Goal: Information Seeking & Learning: Find specific fact

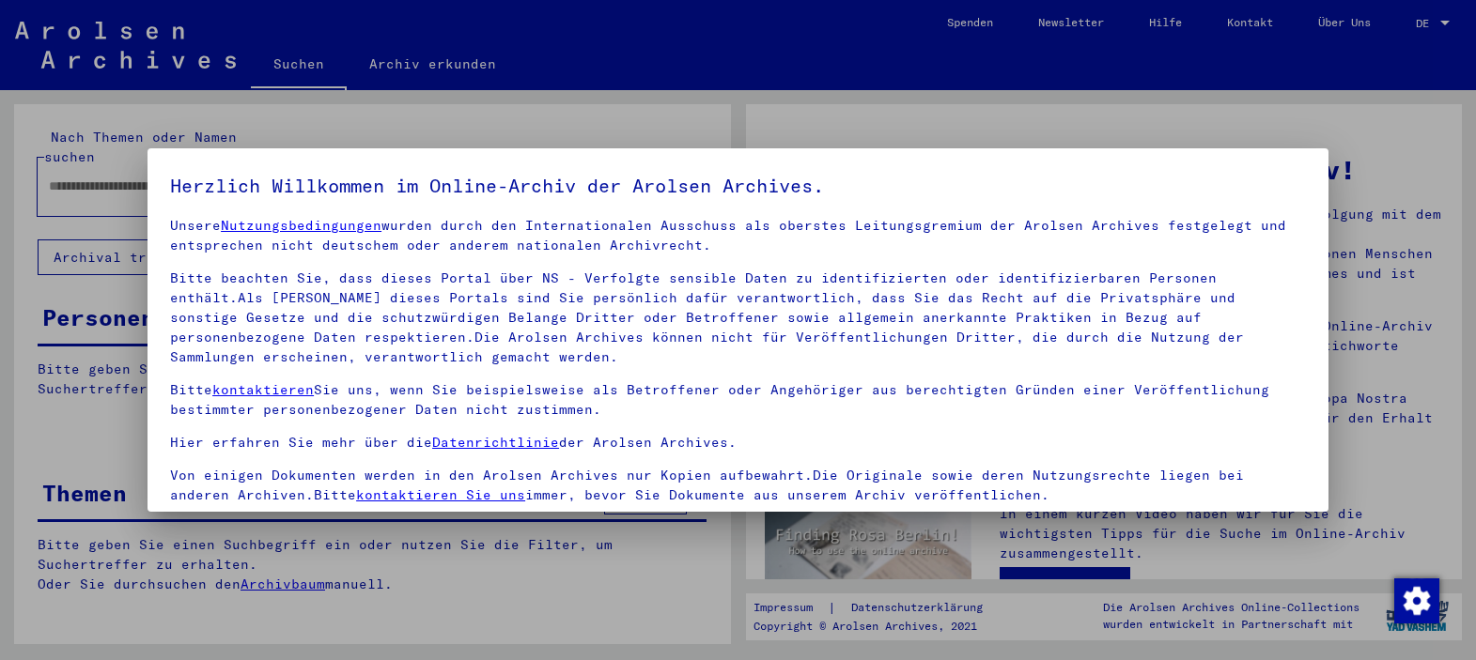
scroll to position [22, 0]
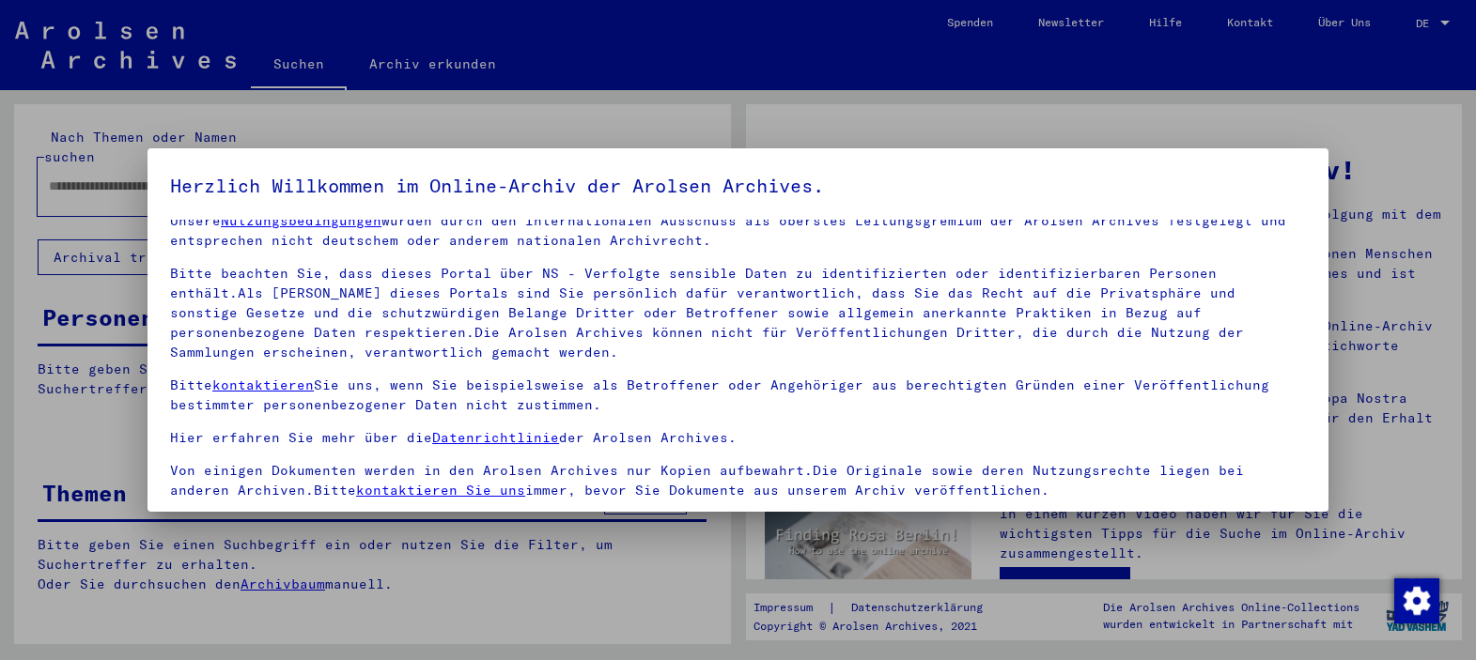
click at [1168, 399] on p "Bitte kontaktieren Sie uns, wenn Sie beispielsweise als Betroffener oder Angehö…" at bounding box center [738, 395] width 1136 height 39
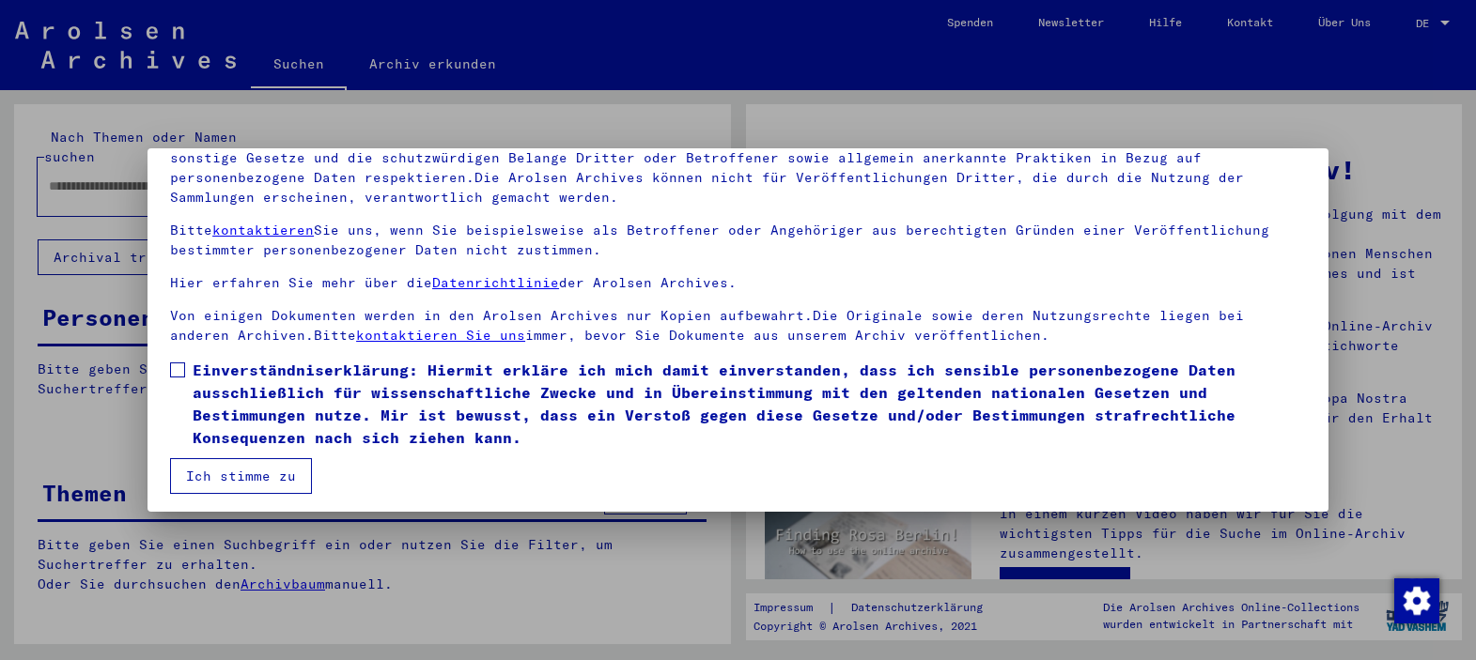
scroll to position [160, 0]
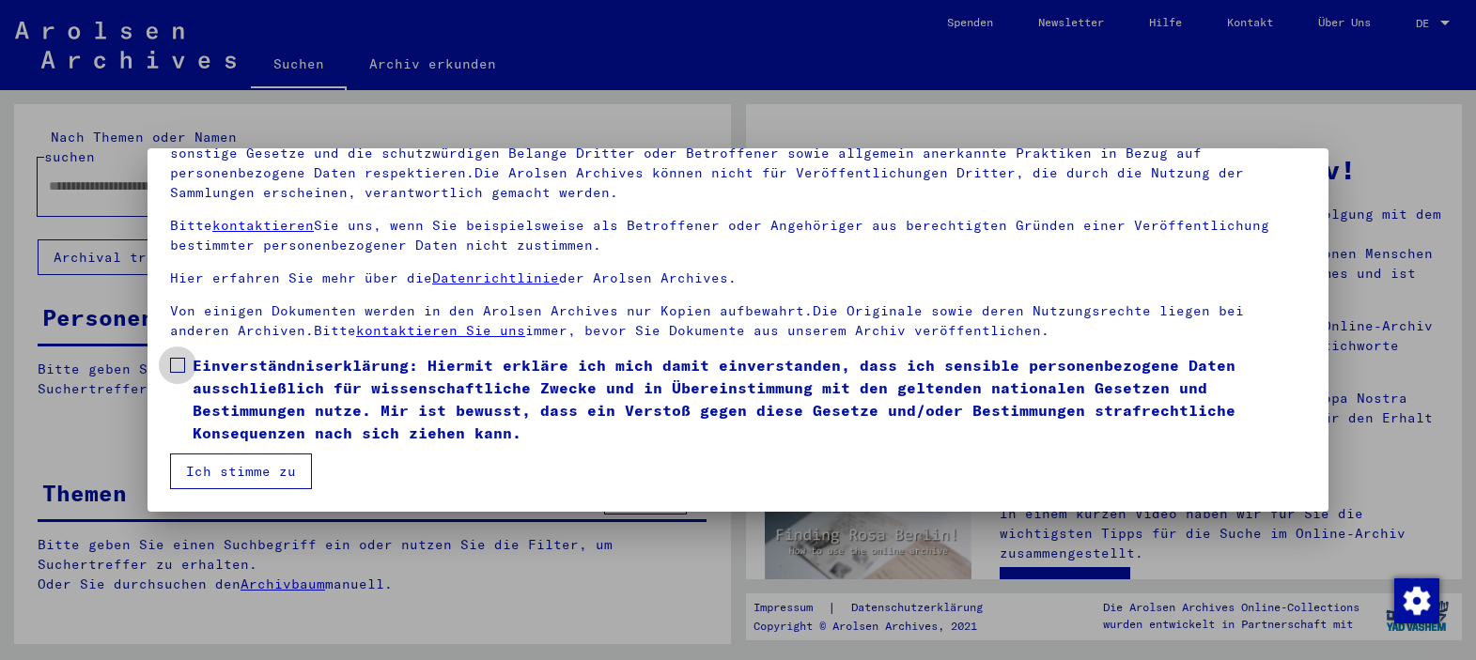
click at [184, 372] on span at bounding box center [177, 365] width 15 height 15
click at [280, 476] on button "Ich stimme zu" at bounding box center [241, 472] width 142 height 36
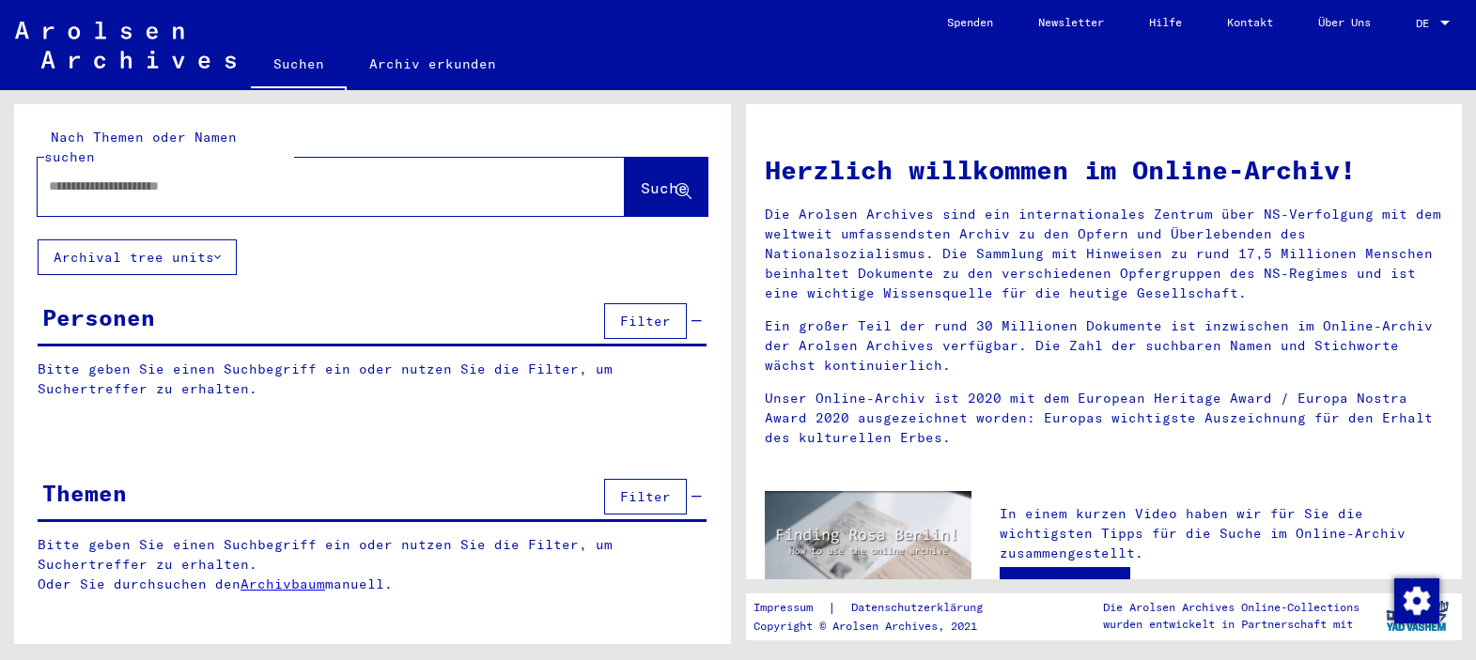
click at [1430, 17] on span "DE" at bounding box center [1425, 23] width 21 height 13
click at [1410, 35] on span "English" at bounding box center [1397, 33] width 46 height 14
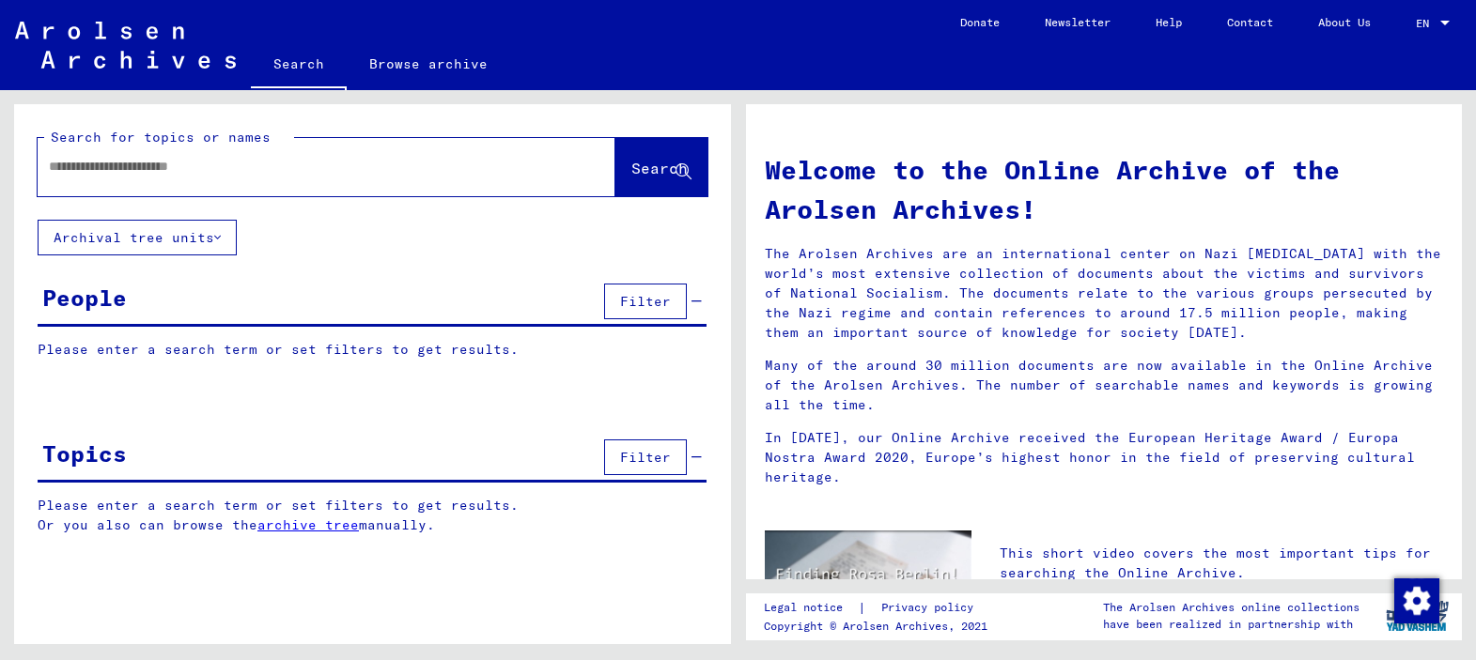
click at [419, 174] on input "text" at bounding box center [304, 167] width 510 height 20
click at [419, 168] on input "text" at bounding box center [304, 167] width 510 height 20
type input "**********"
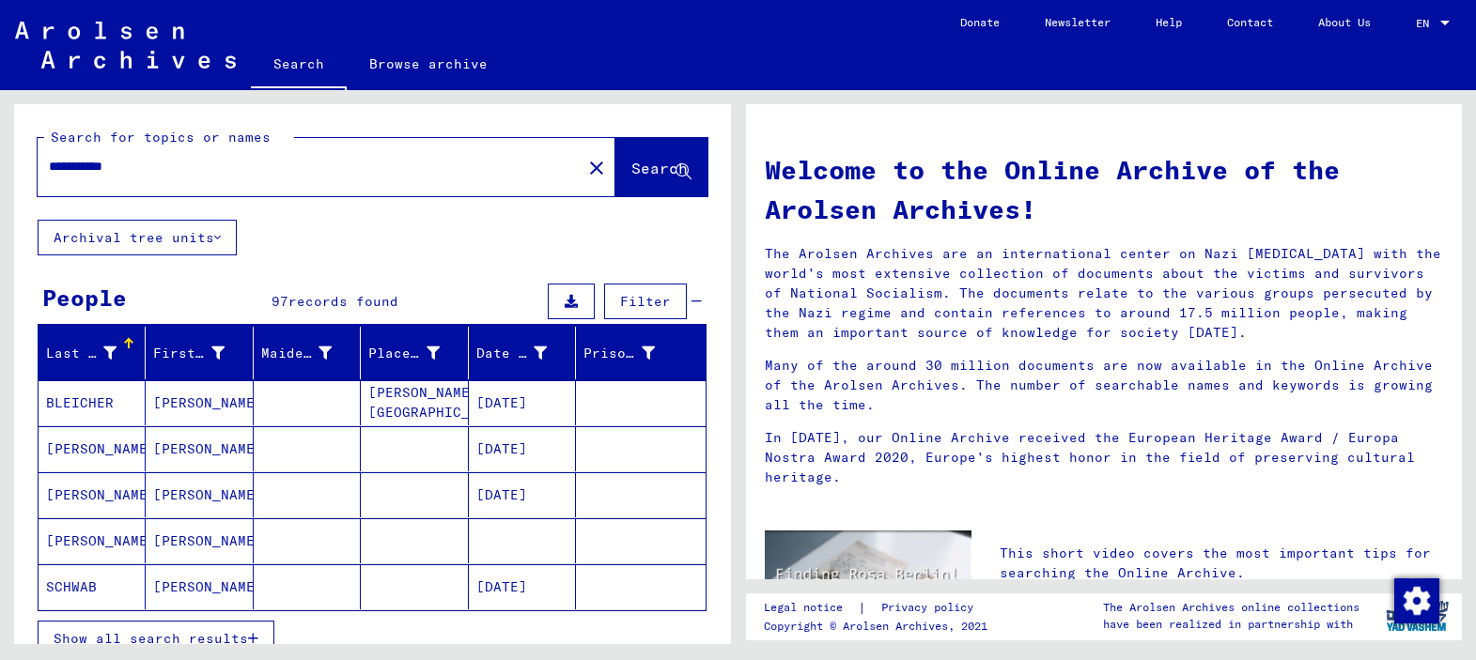
scroll to position [94, 0]
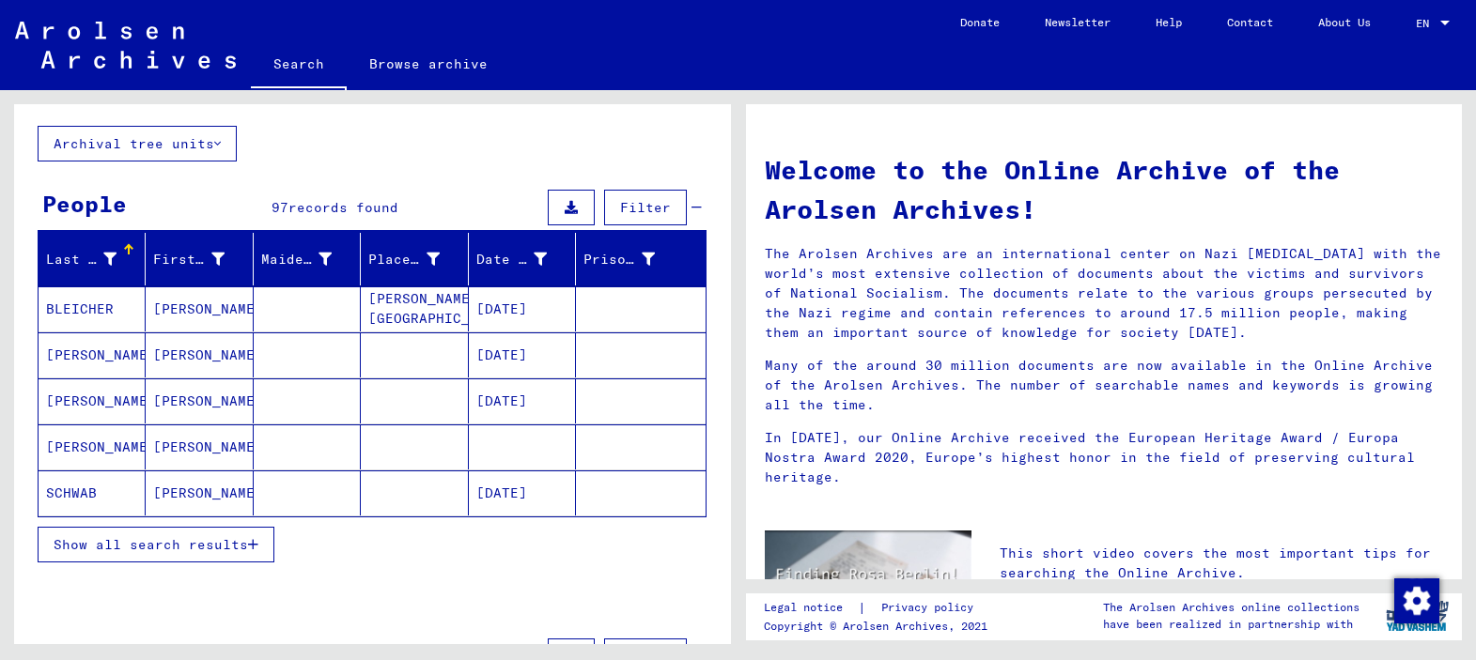
click at [218, 537] on span "Show all search results" at bounding box center [151, 544] width 194 height 17
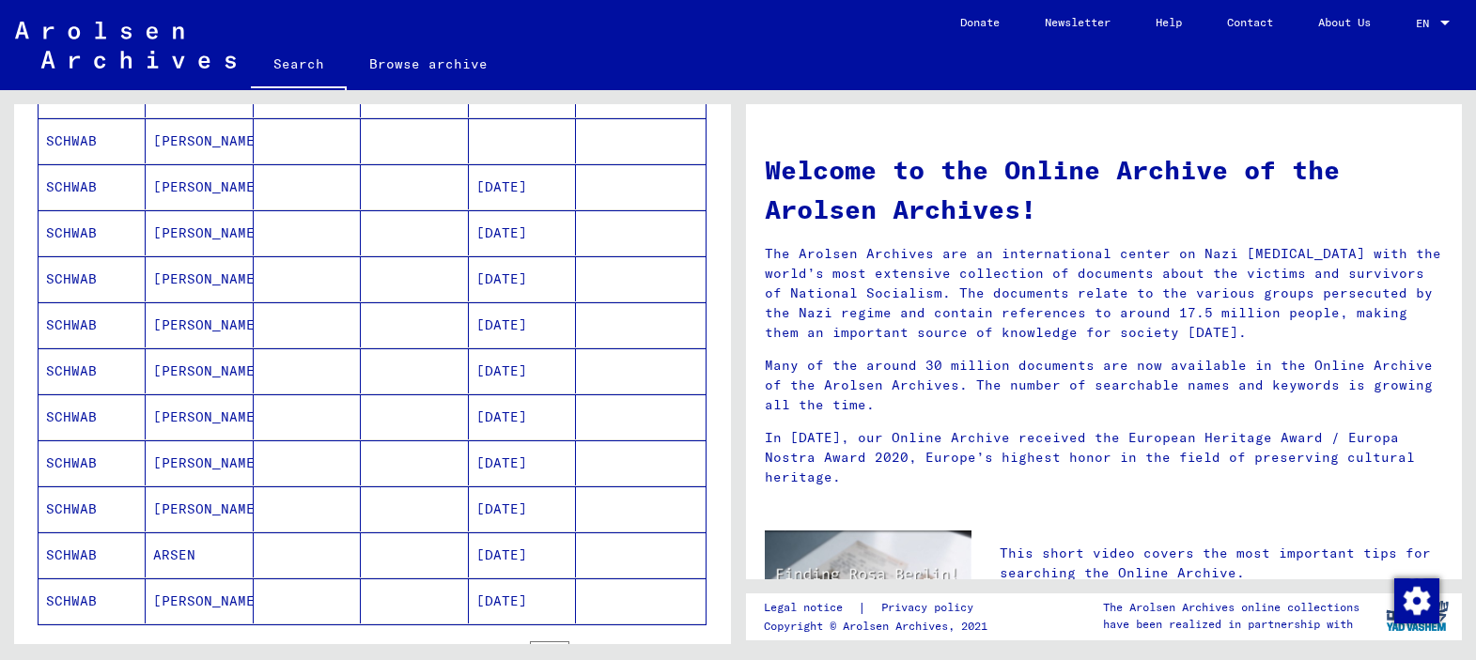
scroll to position [939, 0]
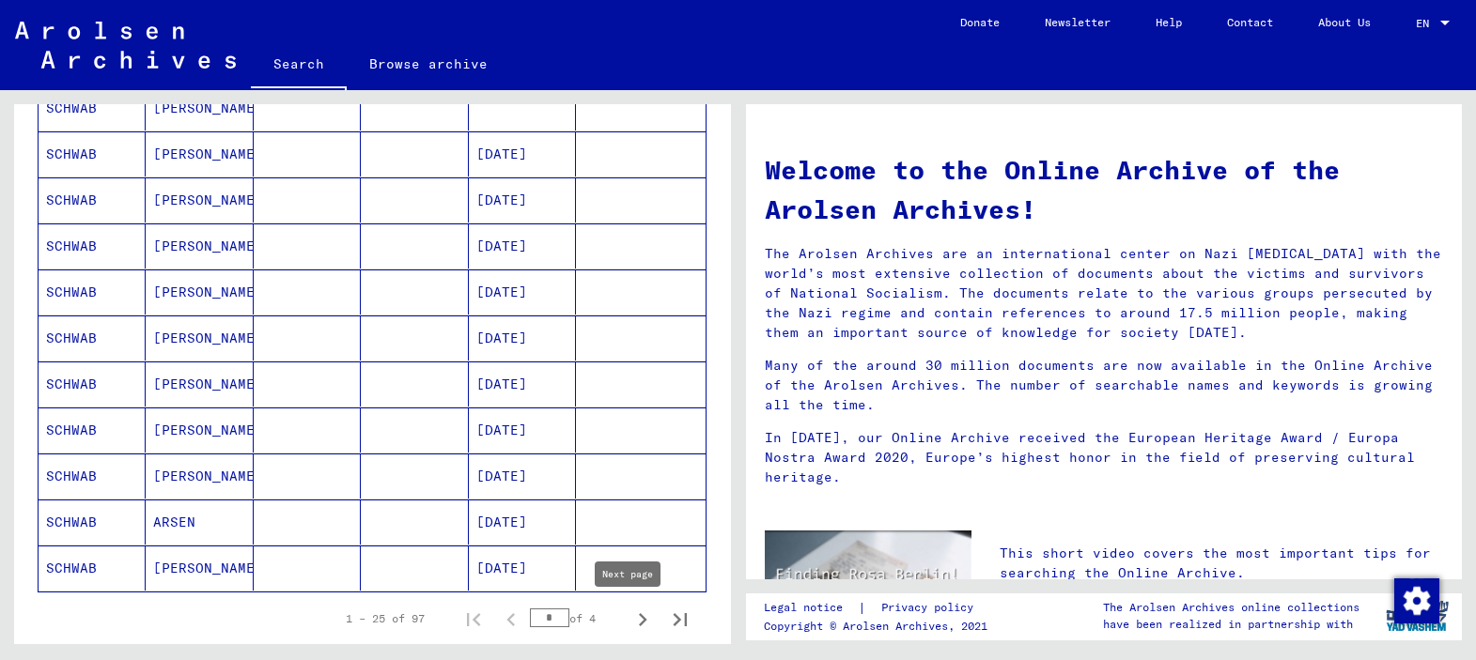
click at [639, 616] on icon "Next page" at bounding box center [643, 619] width 8 height 13
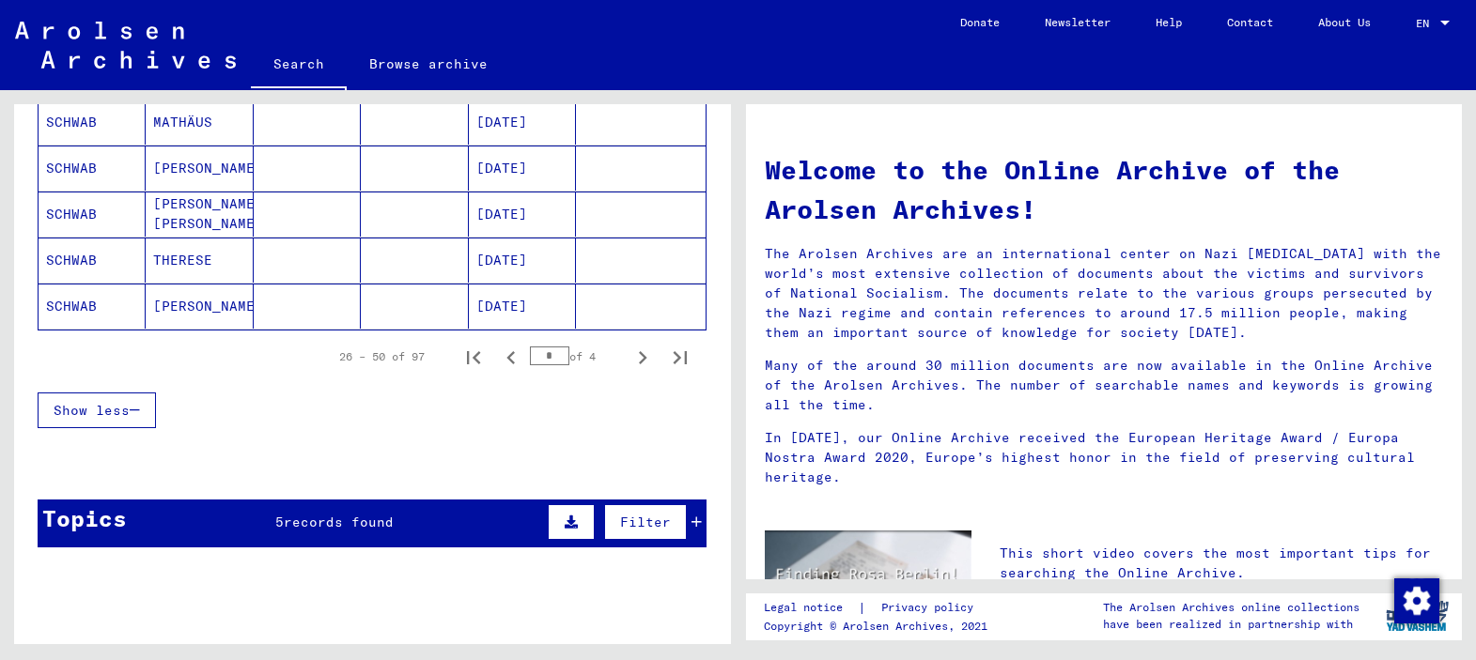
scroll to position [1221, 0]
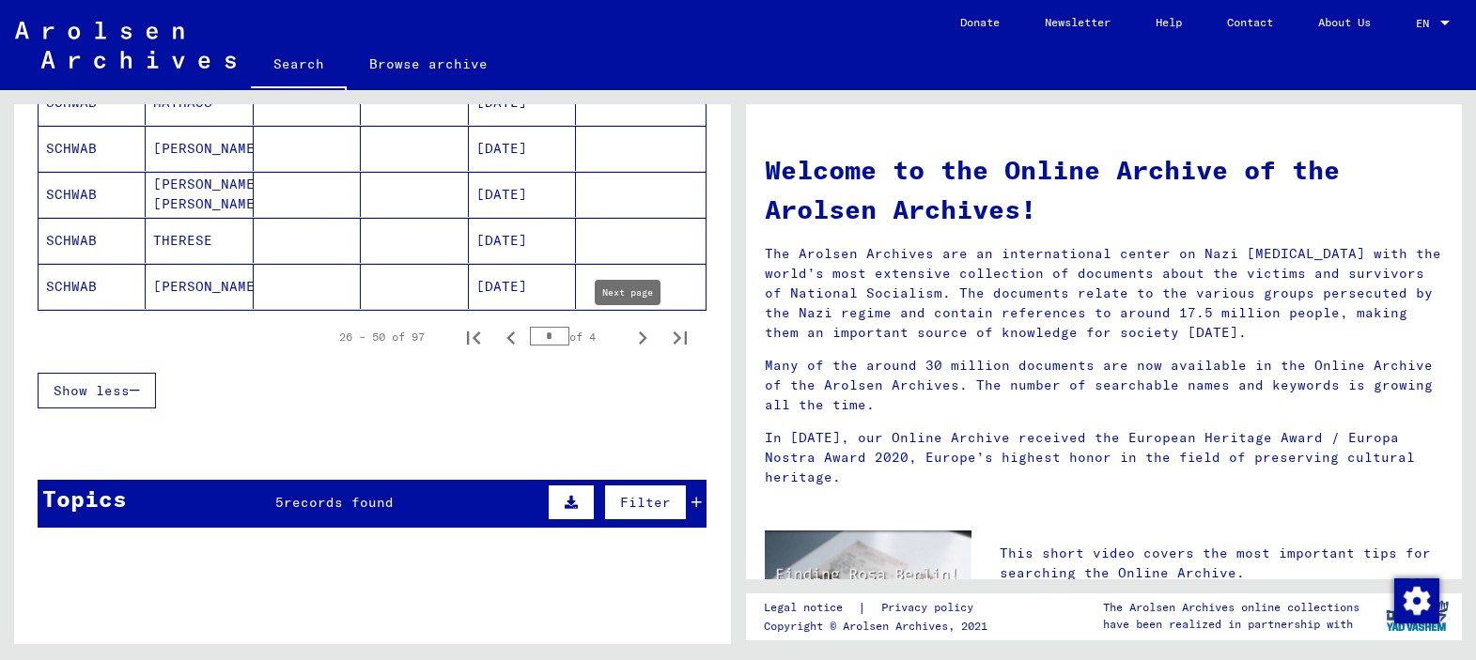
click at [629, 338] on icon "Next page" at bounding box center [642, 338] width 26 height 26
type input "*"
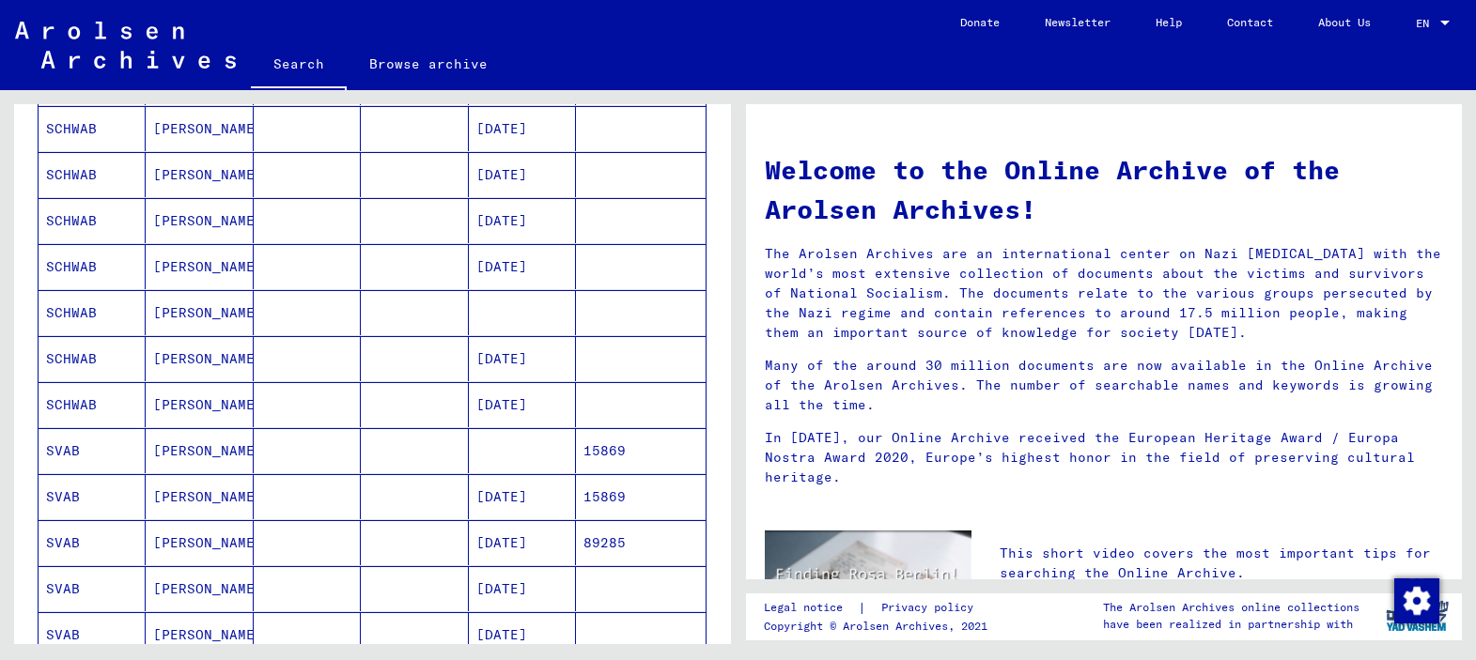
scroll to position [564, 0]
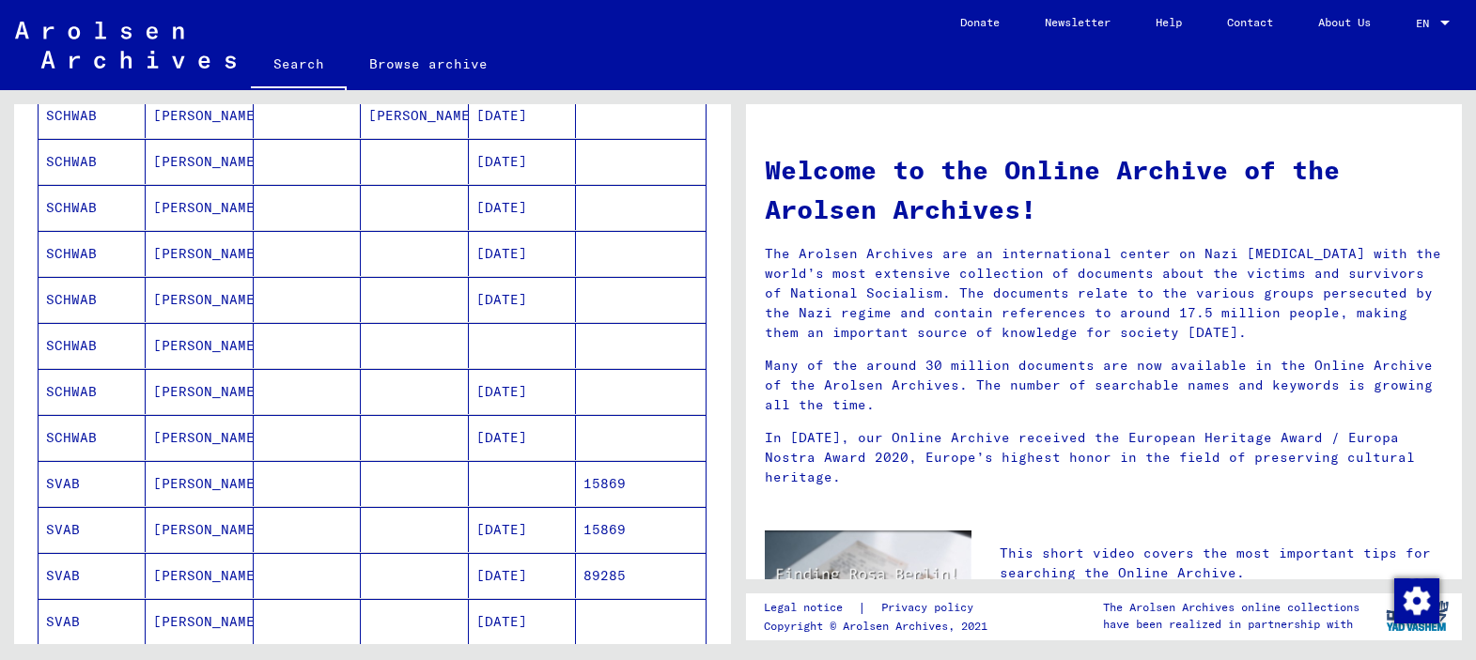
click at [513, 298] on mat-cell "[DATE]" at bounding box center [522, 299] width 107 height 45
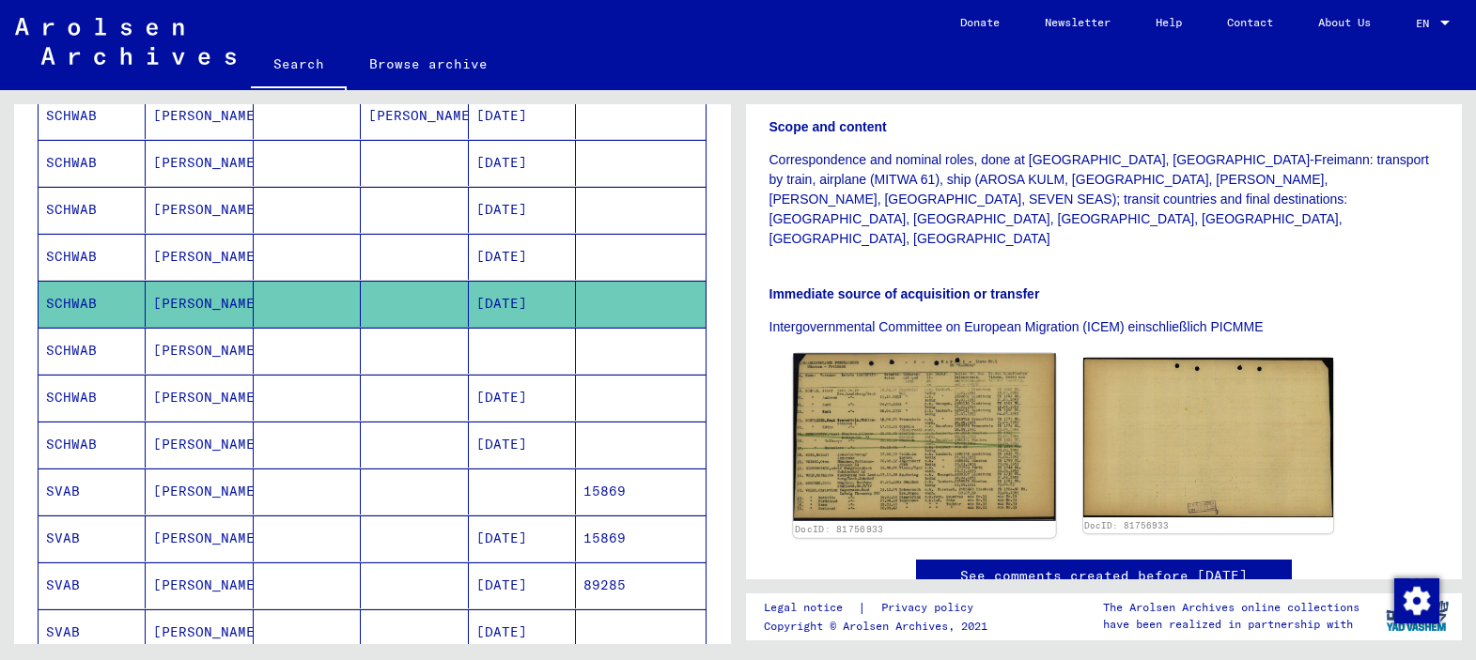
scroll to position [470, 0]
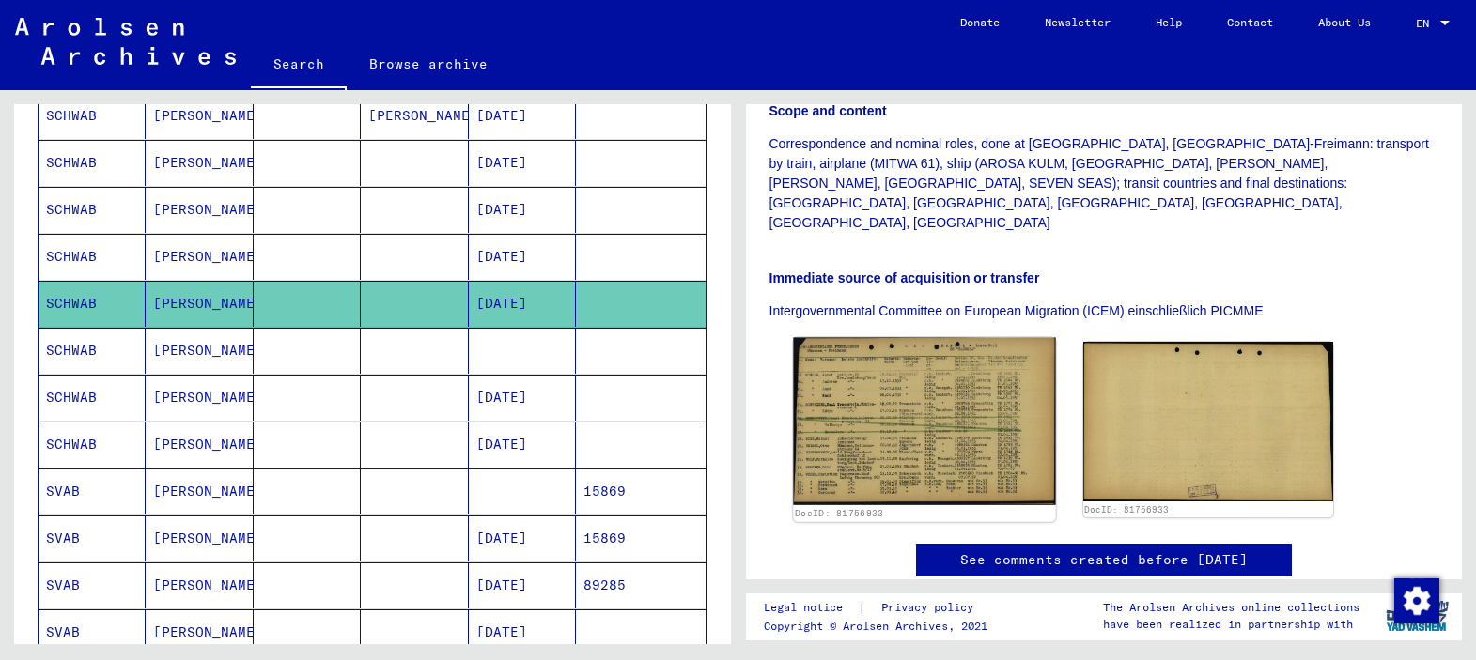
click at [974, 339] on img at bounding box center [924, 422] width 263 height 168
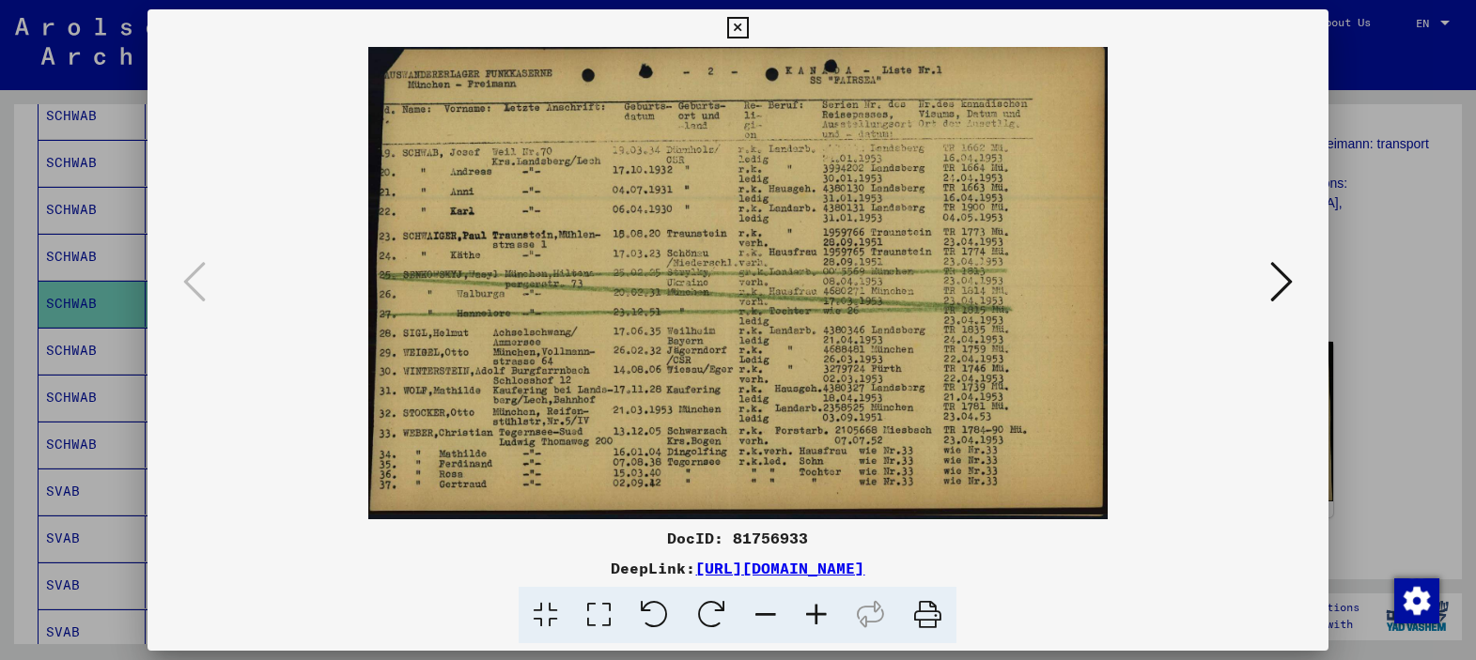
click at [816, 616] on icon at bounding box center [816, 615] width 51 height 57
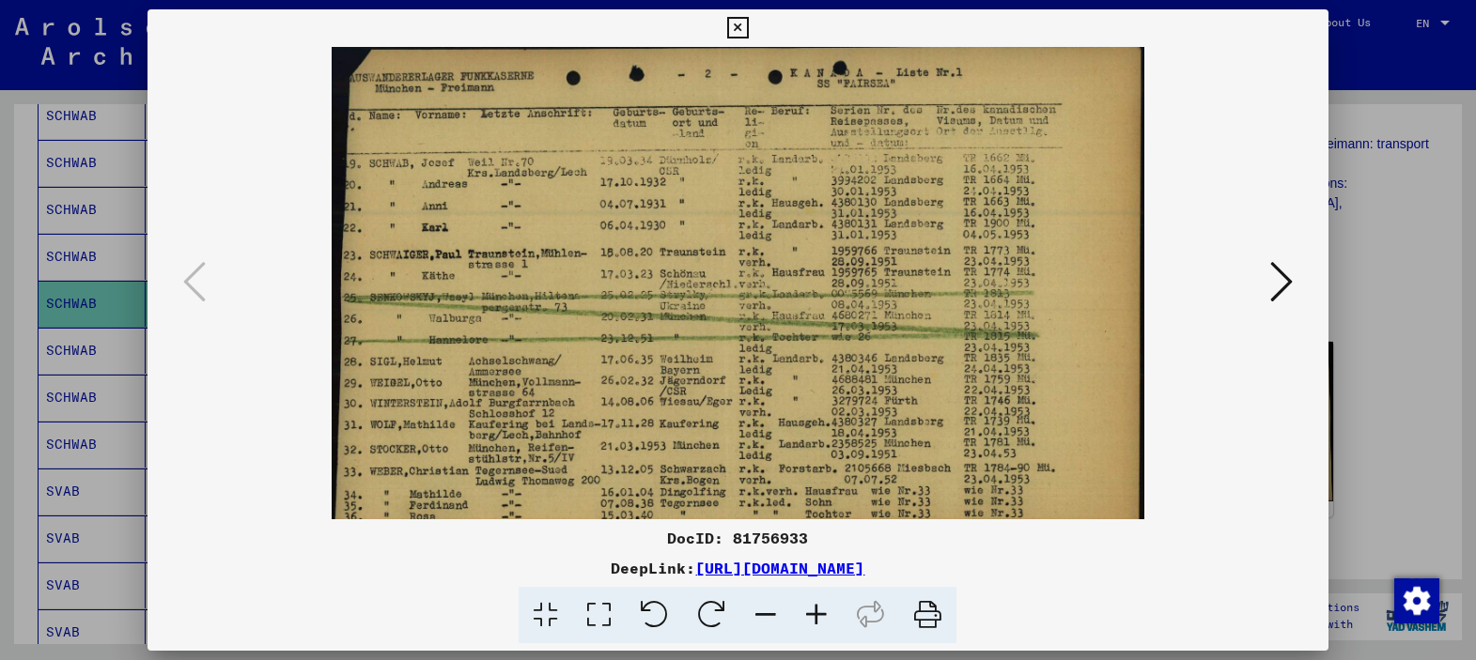
click at [816, 616] on icon at bounding box center [816, 615] width 51 height 57
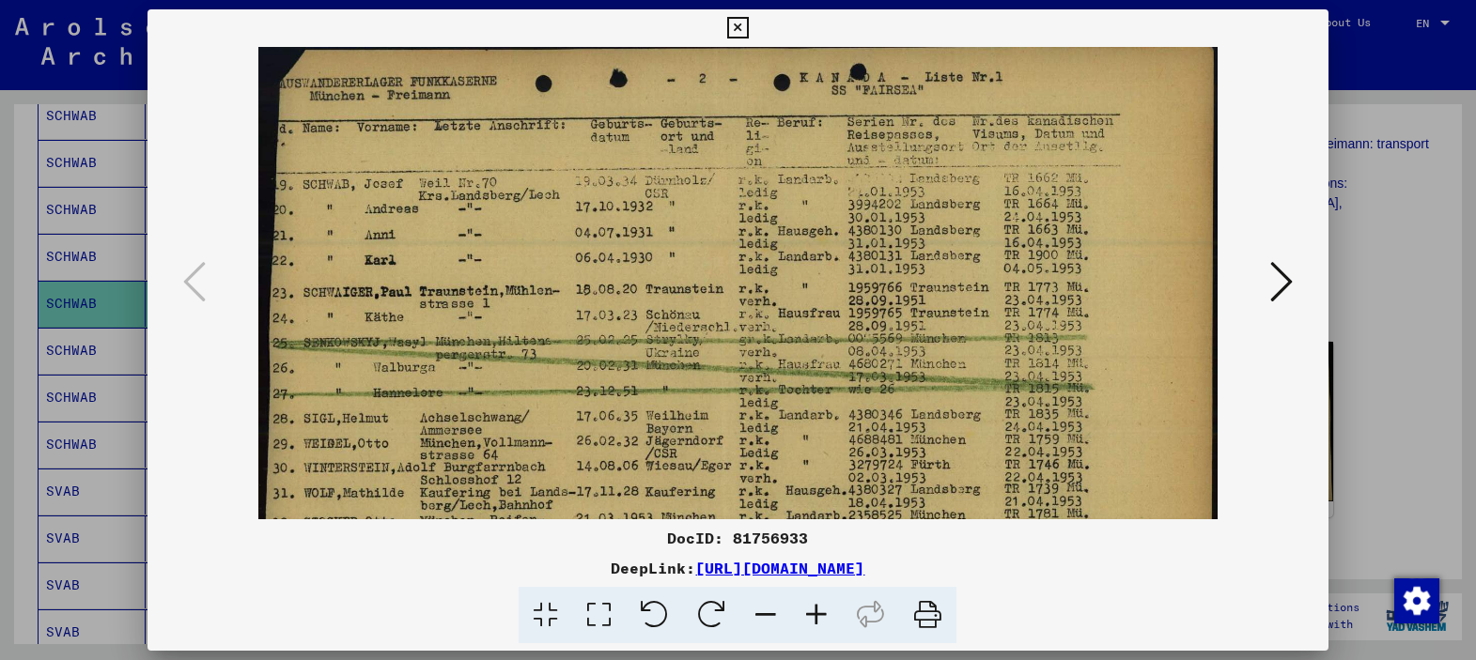
click at [816, 616] on icon at bounding box center [816, 615] width 51 height 57
click at [819, 616] on icon at bounding box center [816, 615] width 51 height 57
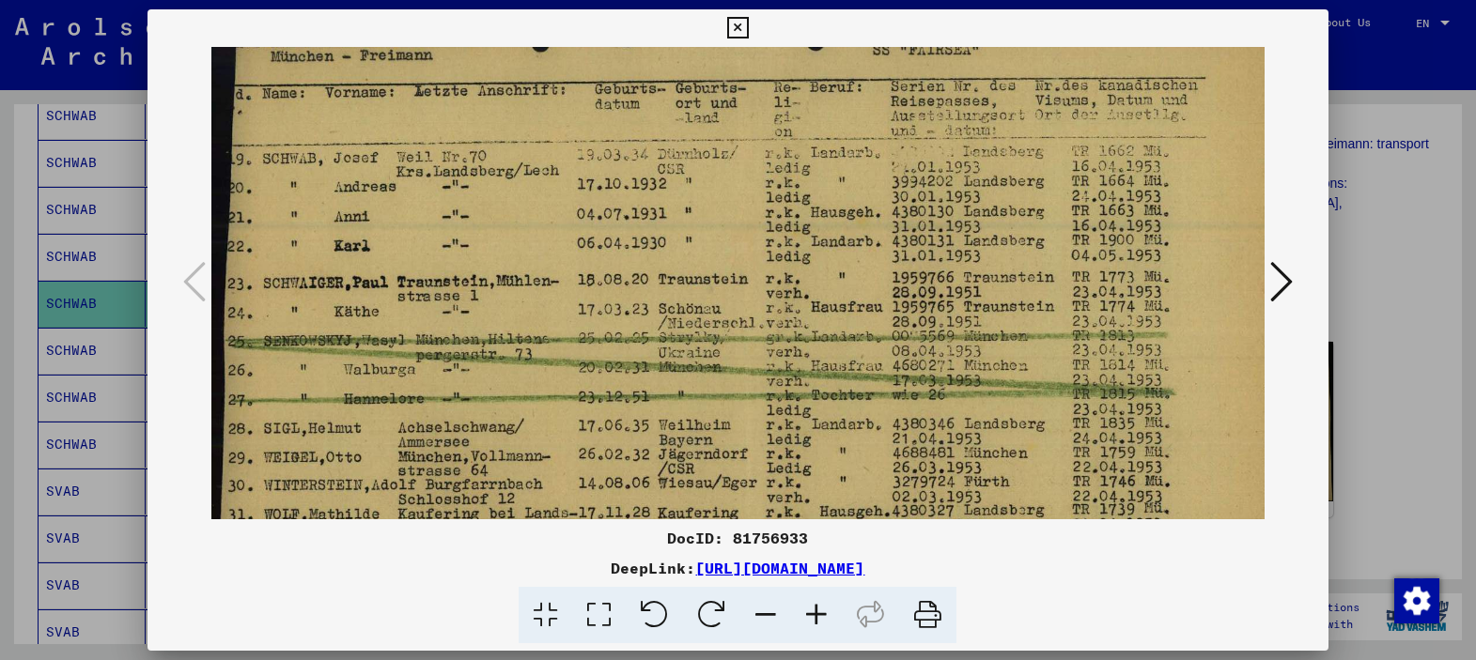
scroll to position [59, 0]
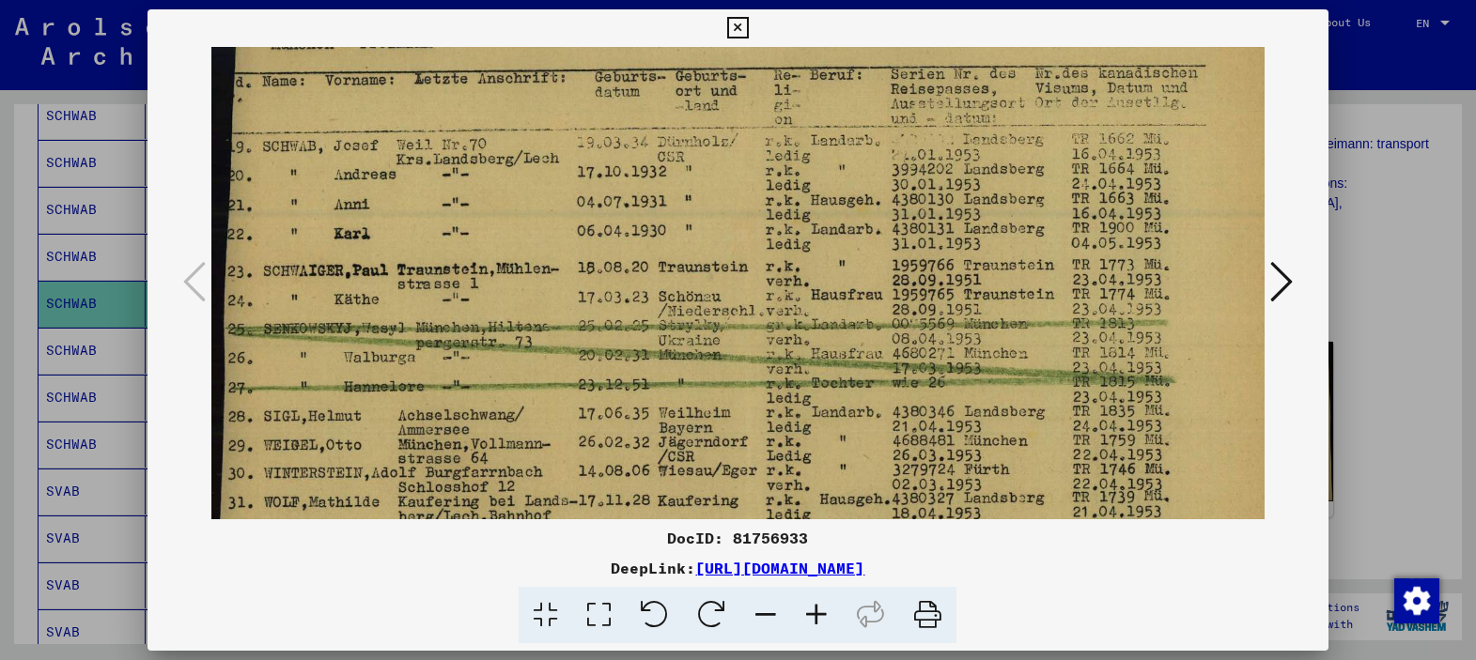
drag, startPoint x: 758, startPoint y: 302, endPoint x: 780, endPoint y: 253, distance: 54.3
click at [780, 253] on img at bounding box center [764, 341] width 1106 height 707
click at [1380, 308] on div at bounding box center [738, 330] width 1476 height 660
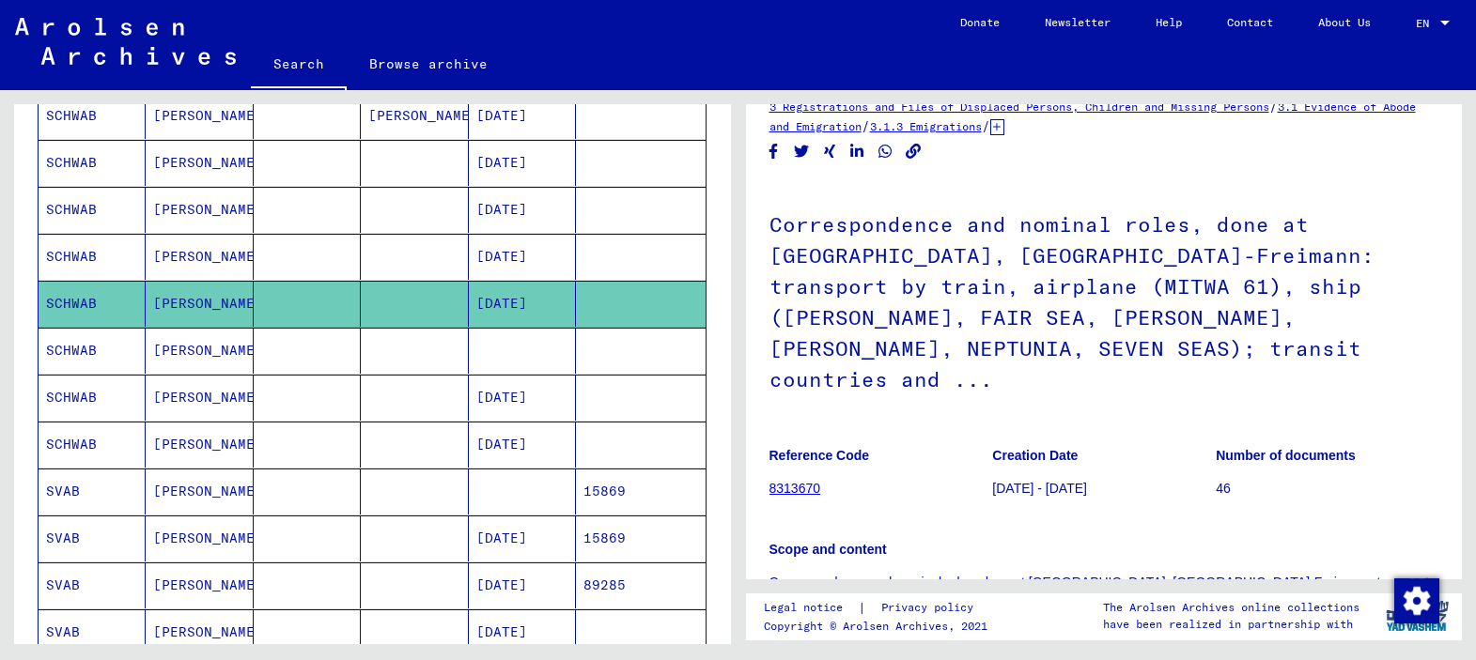
scroll to position [0, 0]
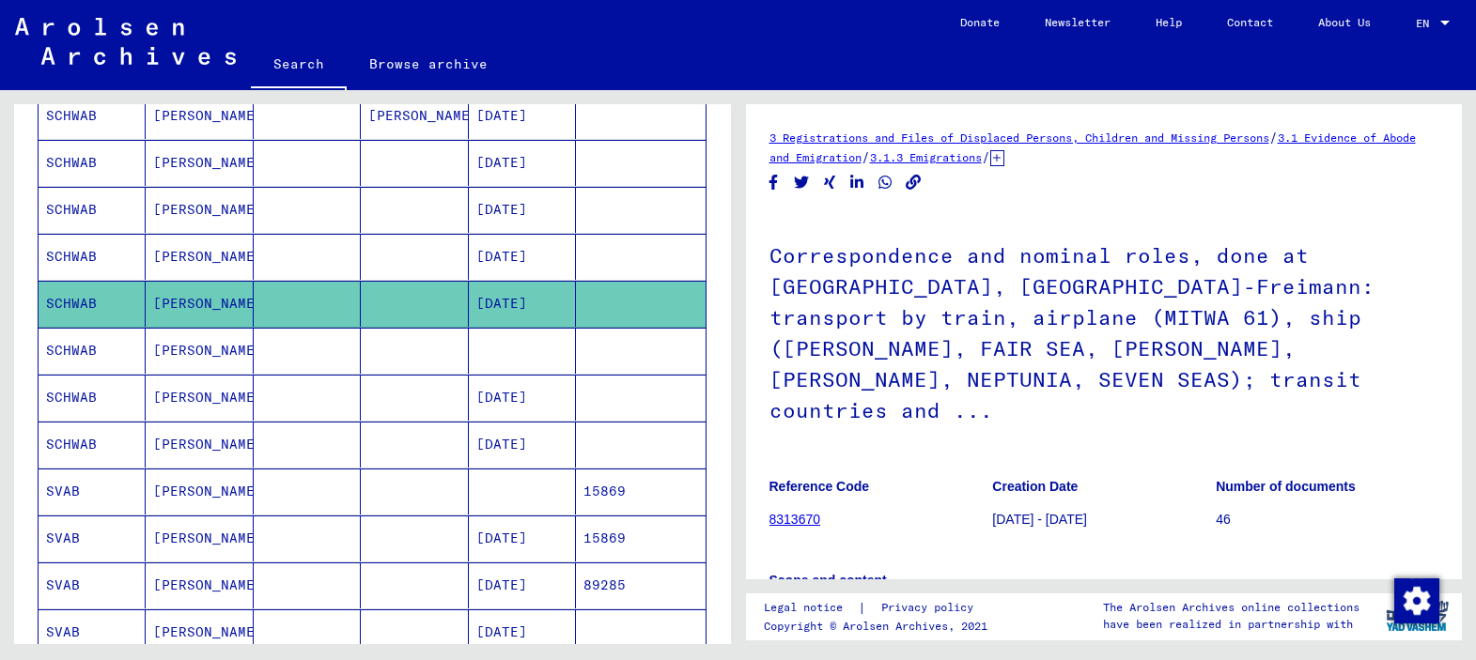
drag, startPoint x: 1113, startPoint y: 349, endPoint x: 1003, endPoint y: 330, distance: 111.6
click at [1003, 330] on h1 "Correspondence and nominal roles, done at [GEOGRAPHIC_DATA], [GEOGRAPHIC_DATA]-…" at bounding box center [1104, 331] width 670 height 238
click at [1105, 327] on h1 "Correspondence and nominal roles, done at [GEOGRAPHIC_DATA], [GEOGRAPHIC_DATA]-…" at bounding box center [1104, 331] width 670 height 238
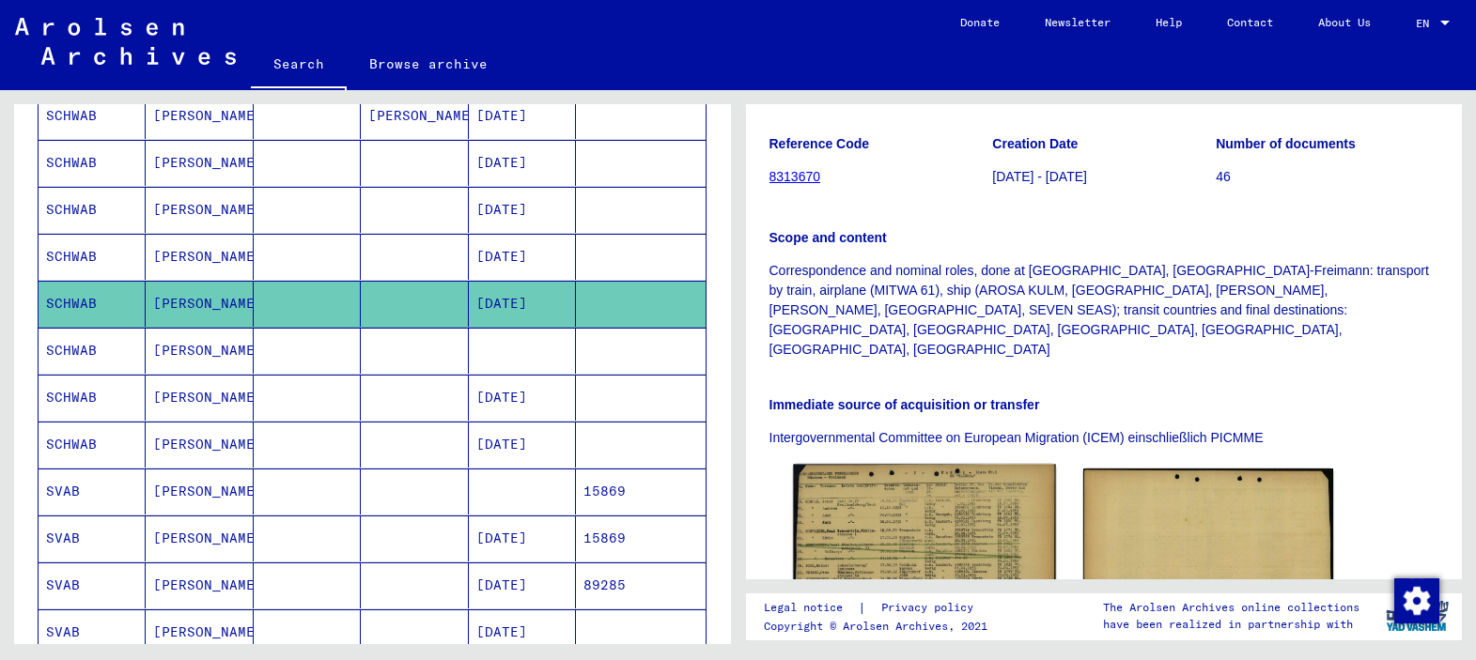
scroll to position [376, 0]
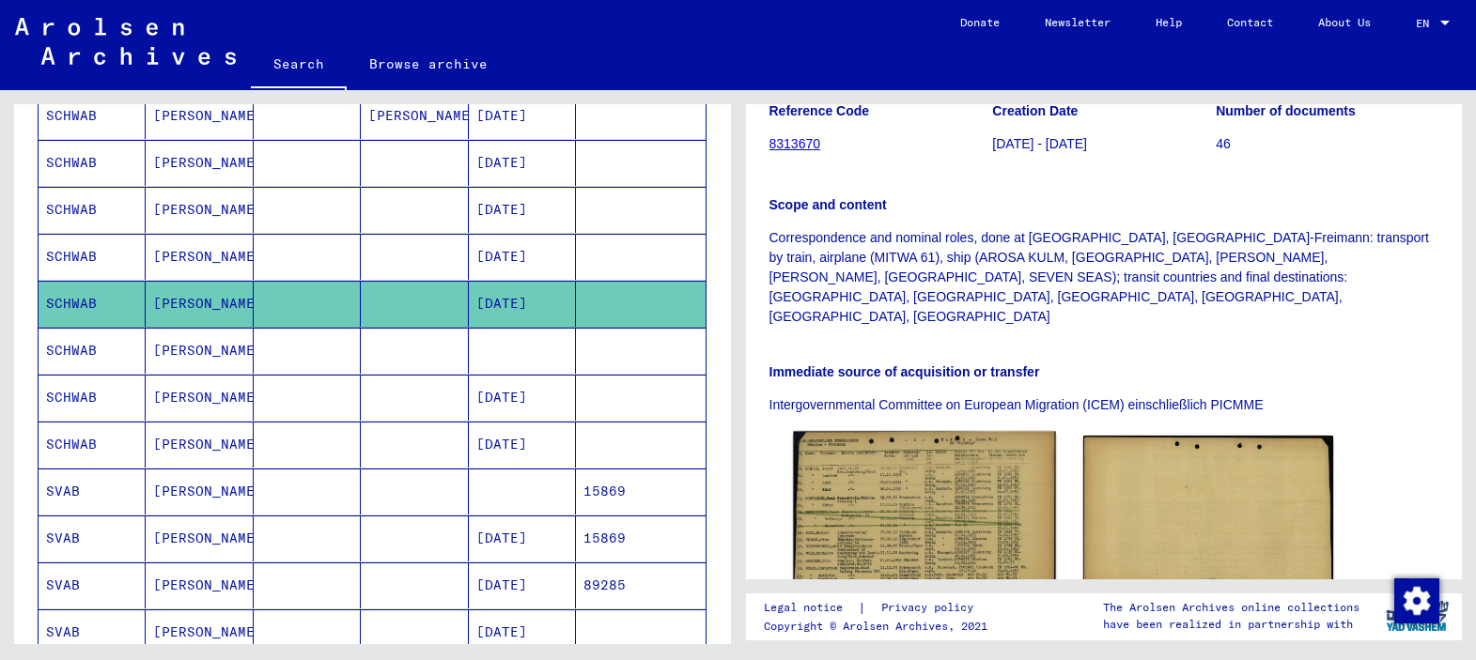
click at [948, 439] on img at bounding box center [924, 516] width 263 height 168
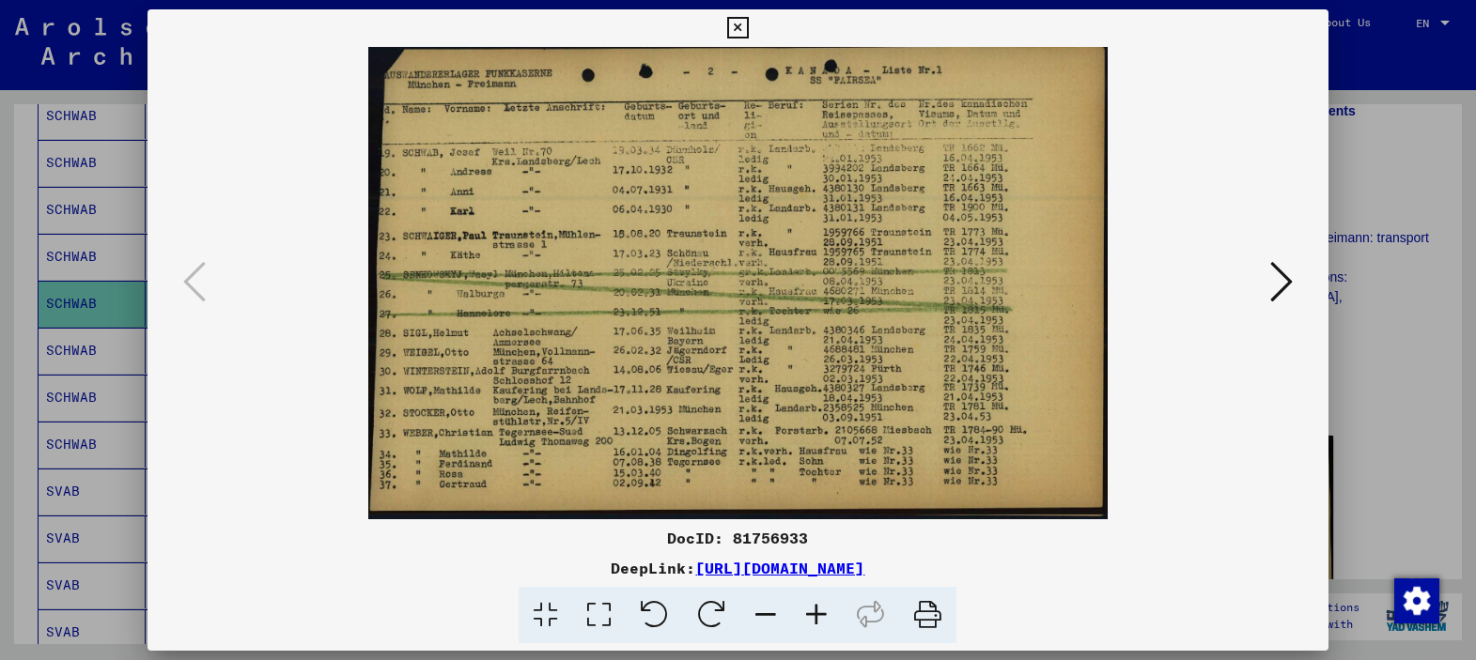
click at [1402, 388] on div at bounding box center [738, 330] width 1476 height 660
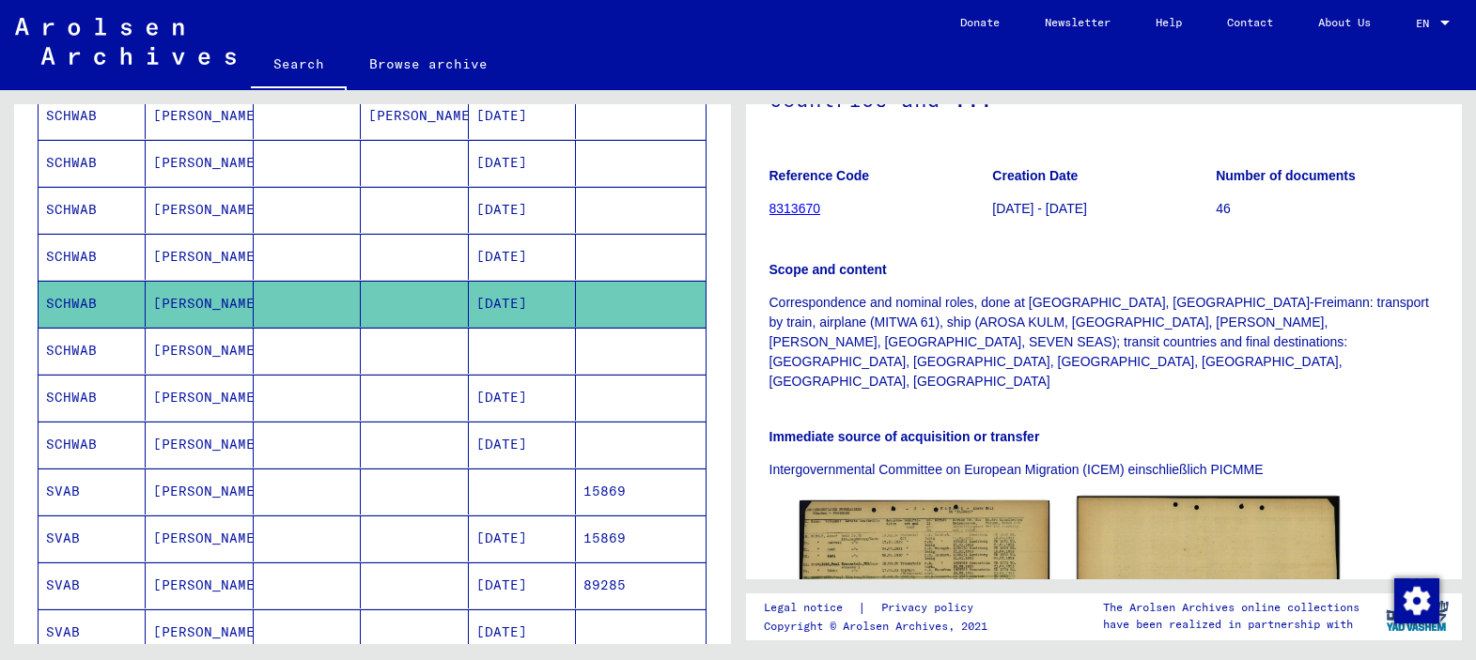
scroll to position [282, 0]
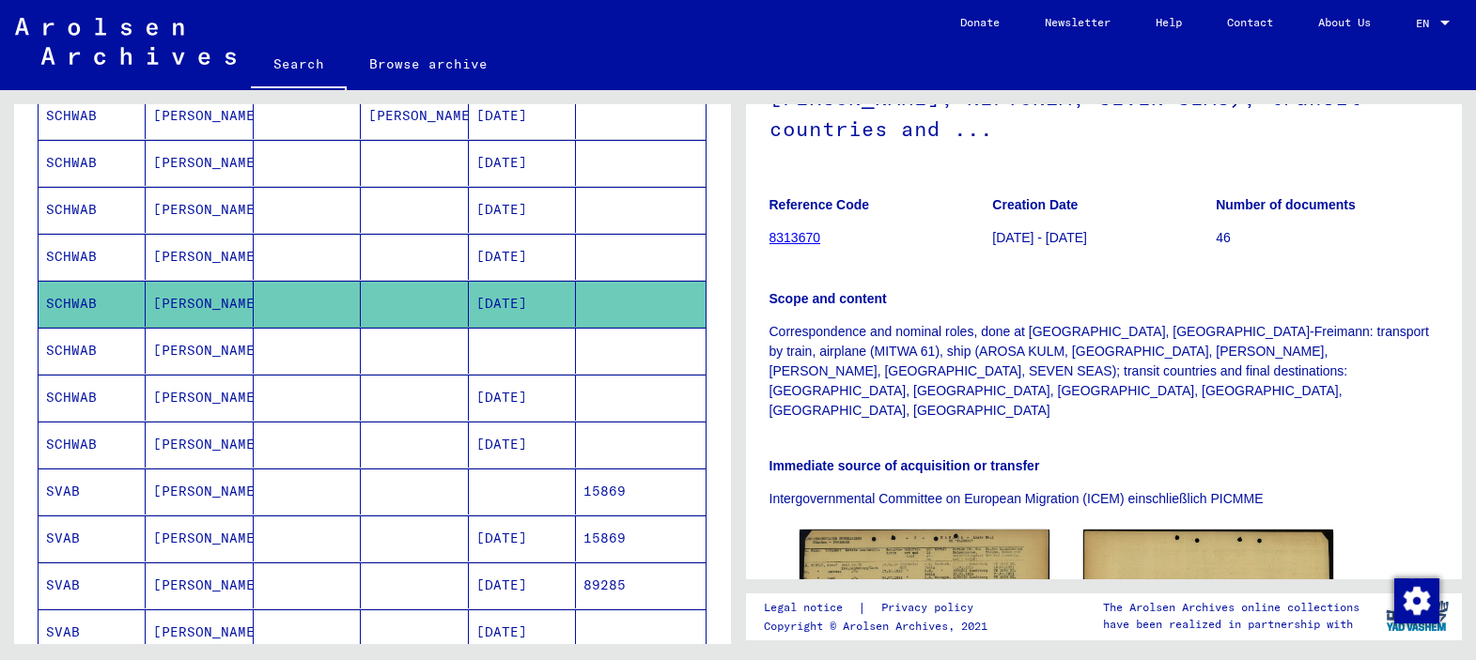
drag, startPoint x: 979, startPoint y: 207, endPoint x: 1058, endPoint y: 208, distance: 79.8
click at [1058, 182] on div "Reference Code 8313670 Creation Date [DATE] - [DATE] Number of documents 46" at bounding box center [1104, 182] width 670 height 0
click at [1061, 228] on p "[DATE] - [DATE]" at bounding box center [1103, 238] width 223 height 20
click at [982, 526] on img at bounding box center [924, 610] width 263 height 168
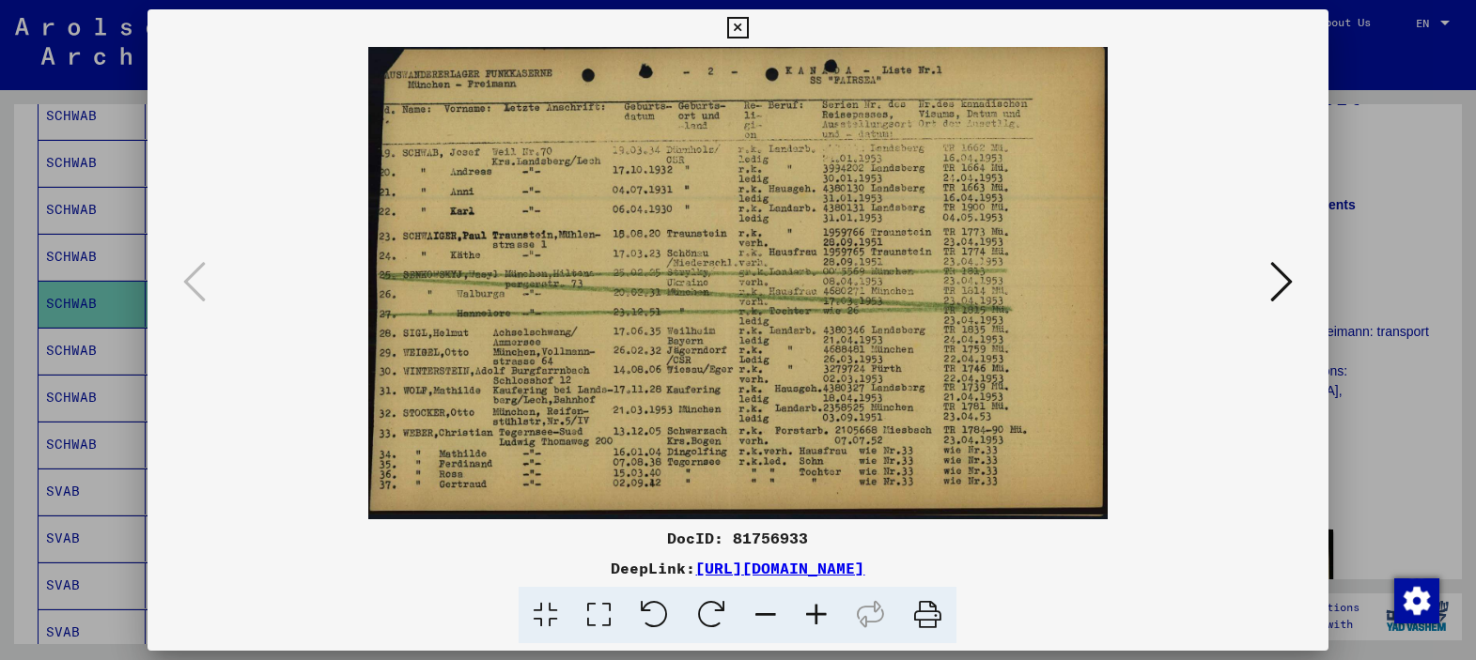
click at [1398, 160] on div at bounding box center [738, 330] width 1476 height 660
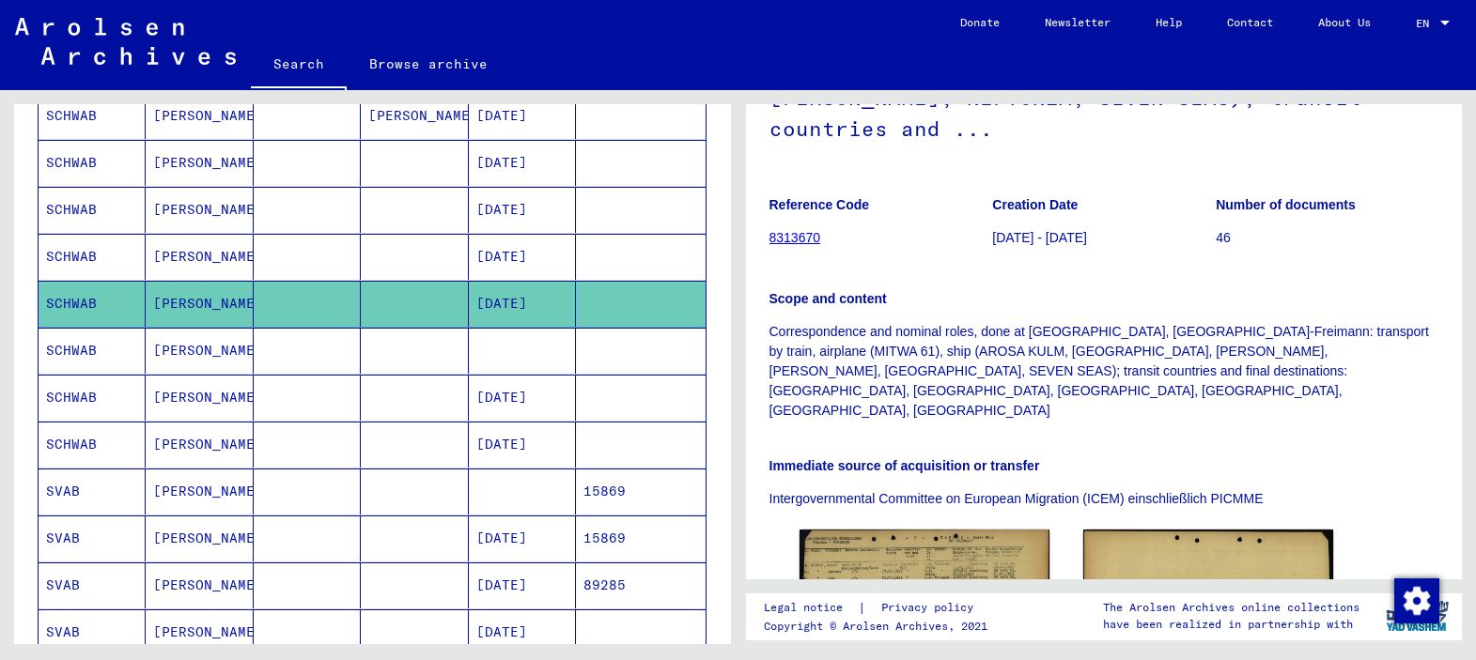
scroll to position [0, 0]
